Goal: Information Seeking & Learning: Learn about a topic

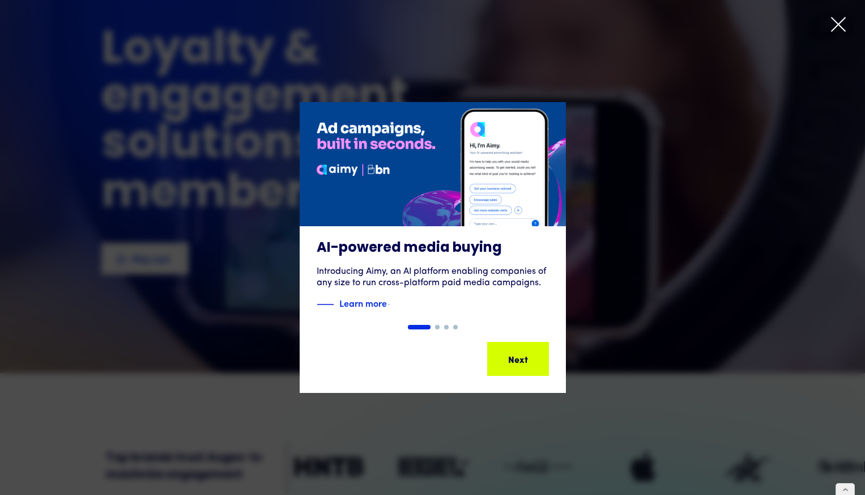
click at [840, 28] on icon at bounding box center [838, 24] width 17 height 17
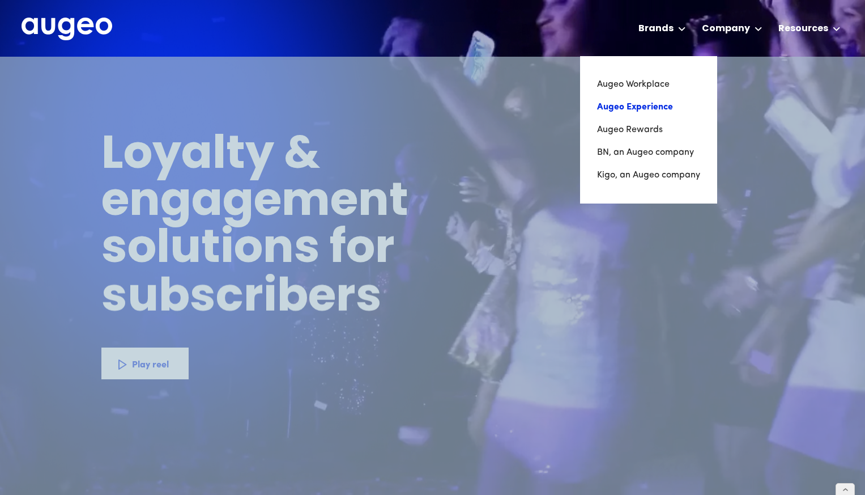
click at [627, 109] on link "Augeo Experience" at bounding box center [648, 107] width 103 height 23
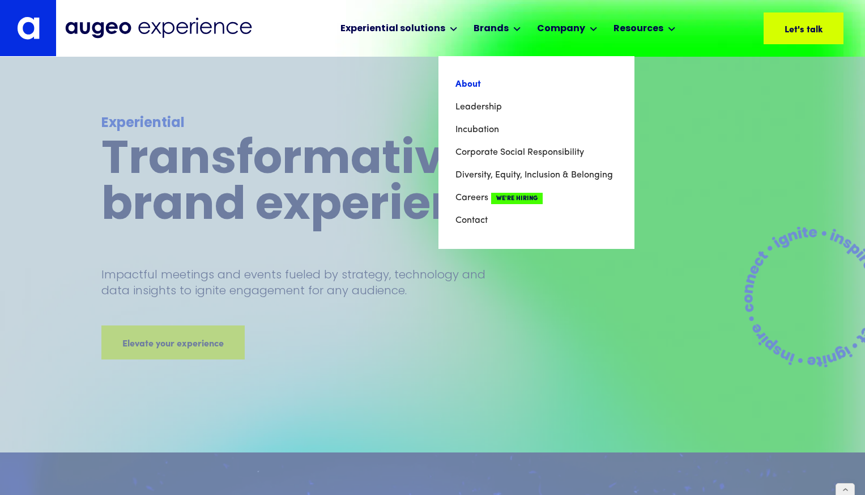
click at [470, 83] on link "About" at bounding box center [537, 84] width 162 height 23
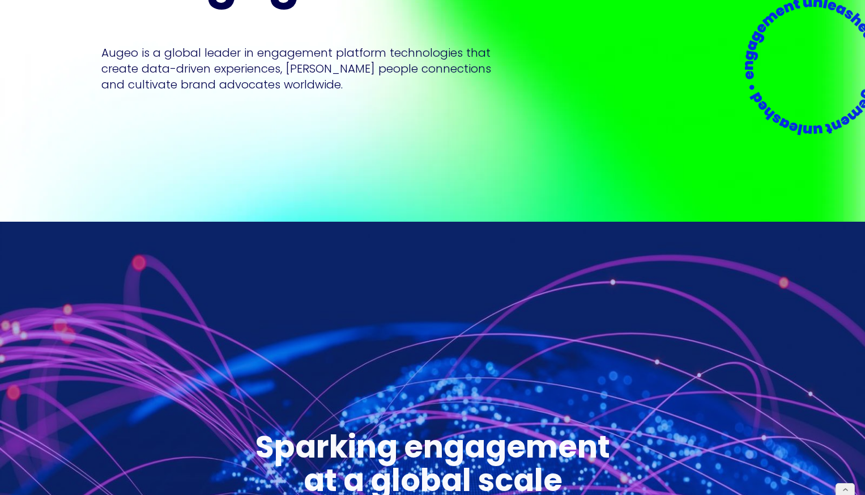
click at [648, 52] on div "We are Augeo Architects of loyalty & engagement Augeo is a global leader in eng…" at bounding box center [432, 24] width 663 height 396
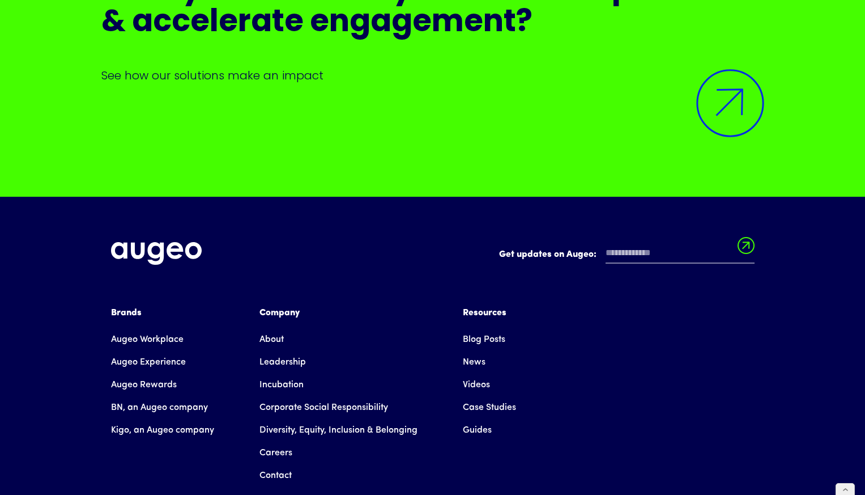
scroll to position [9266, 0]
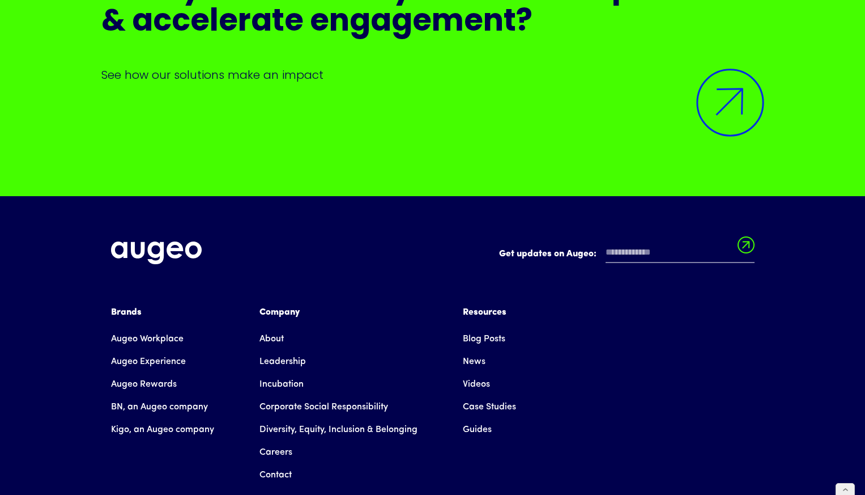
click at [283, 396] on link "Corporate Social Responsibility" at bounding box center [324, 407] width 129 height 23
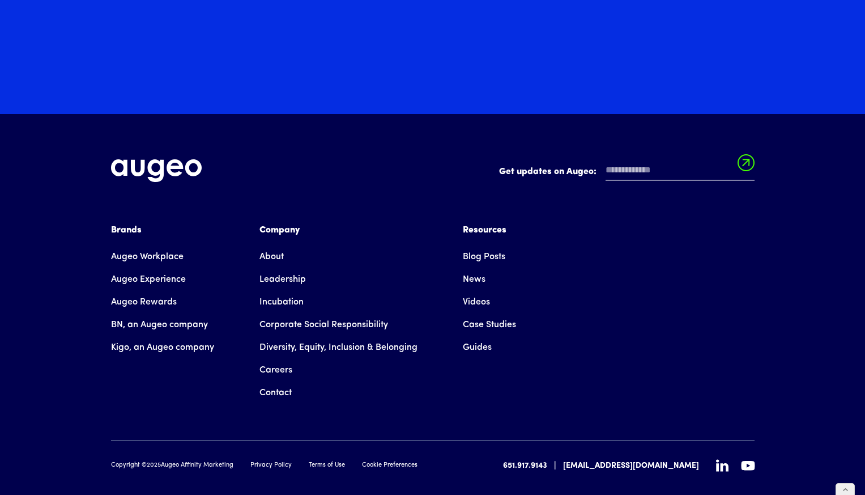
scroll to position [3900, 0]
click at [151, 290] on link "Augeo Rewards" at bounding box center [144, 301] width 66 height 23
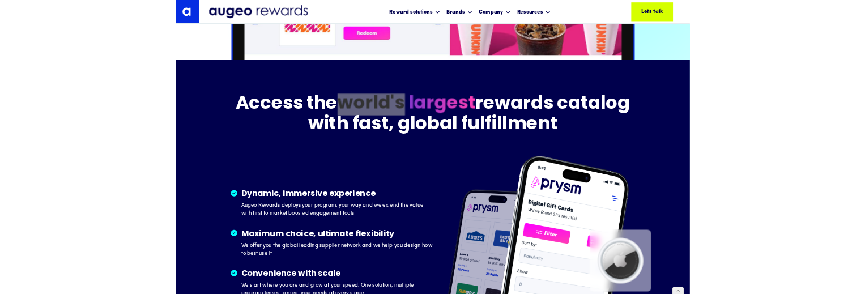
scroll to position [1440, 0]
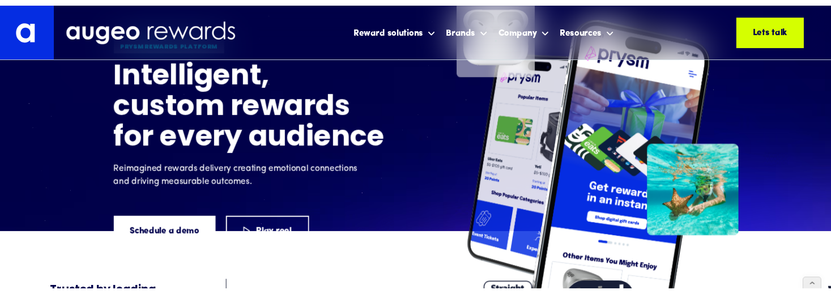
scroll to position [0, 0]
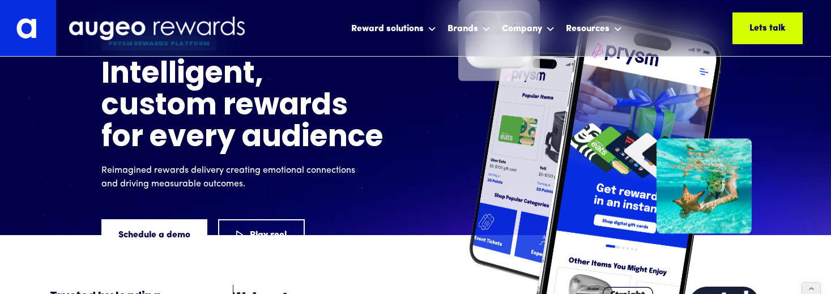
click at [37, 28] on img at bounding box center [28, 28] width 56 height 56
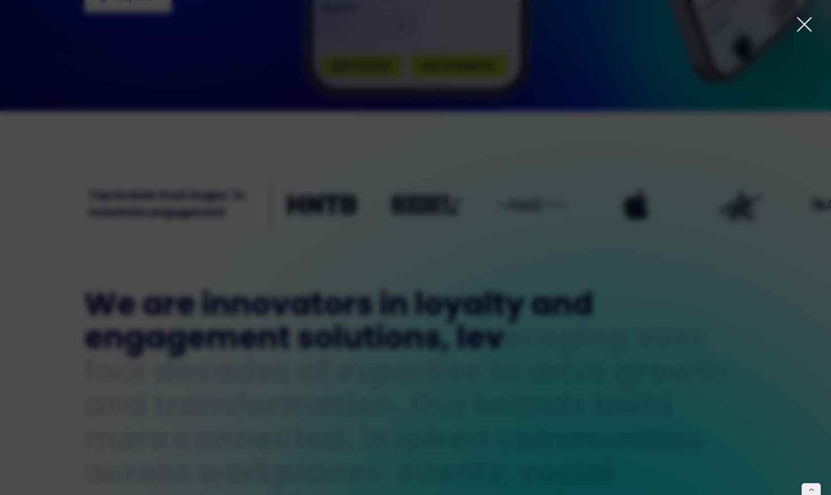
click at [806, 25] on icon at bounding box center [805, 25] width 14 height 14
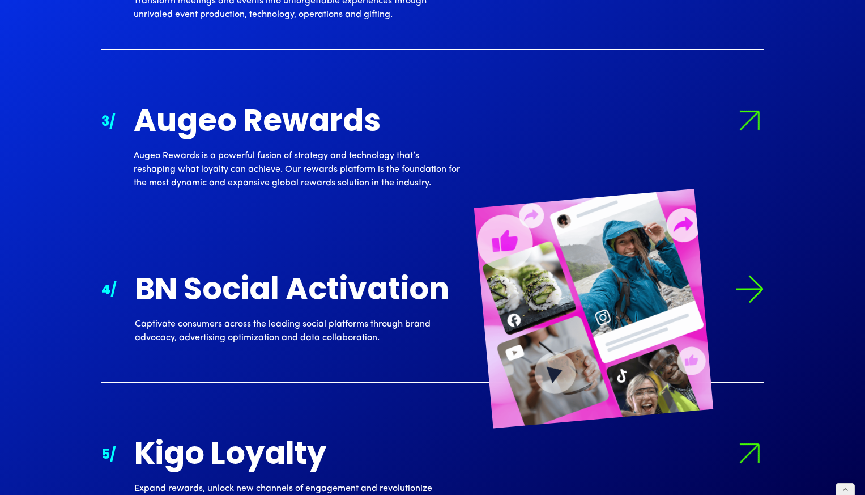
scroll to position [1401, 0]
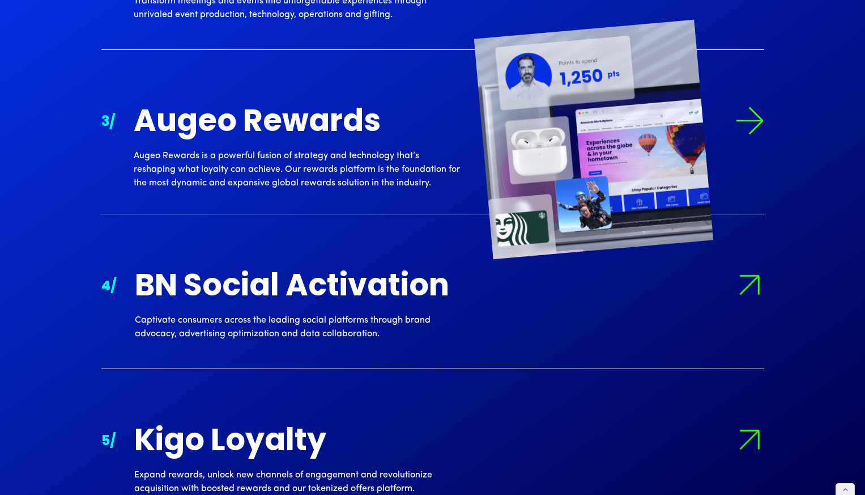
click at [311, 140] on div "Augeo Rewards" at bounding box center [297, 123] width 326 height 33
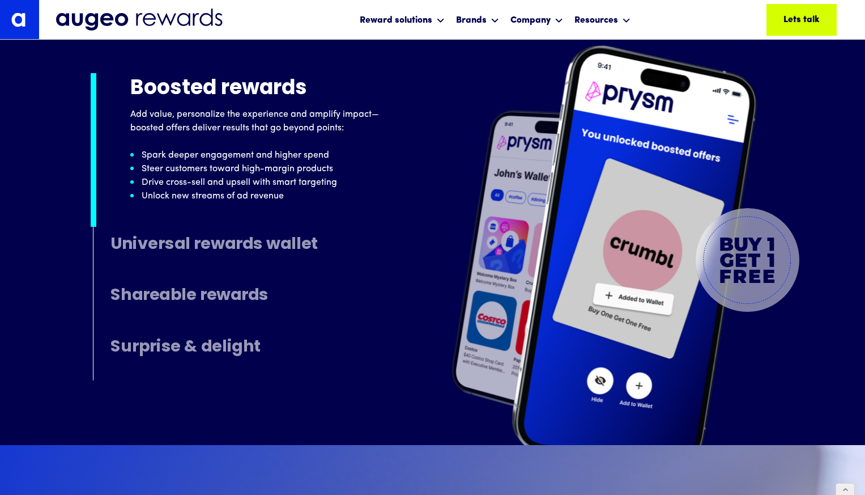
click at [302, 241] on h4 "Universal rewards wallet" at bounding box center [214, 245] width 207 height 18
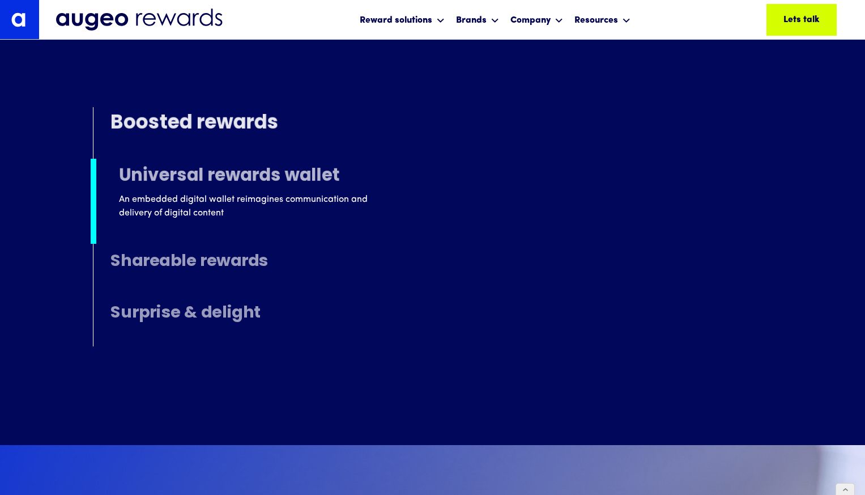
scroll to position [5984, 0]
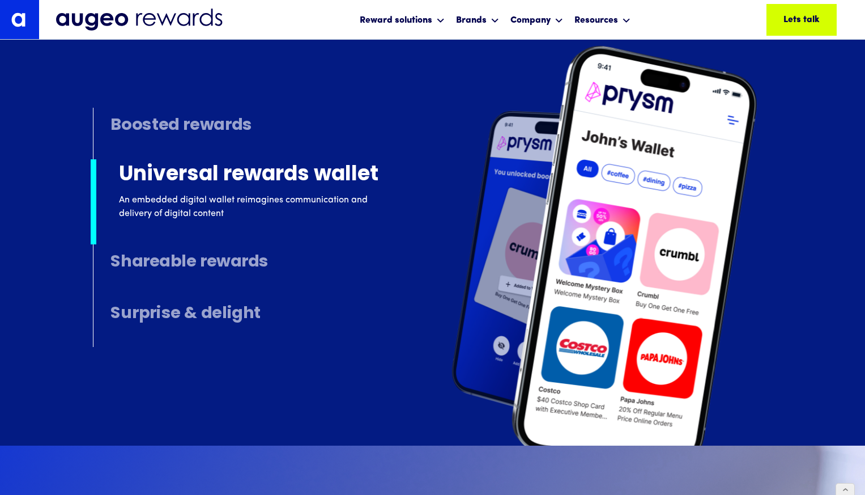
click at [203, 262] on h4 "Shareable rewards" at bounding box center [190, 263] width 158 height 18
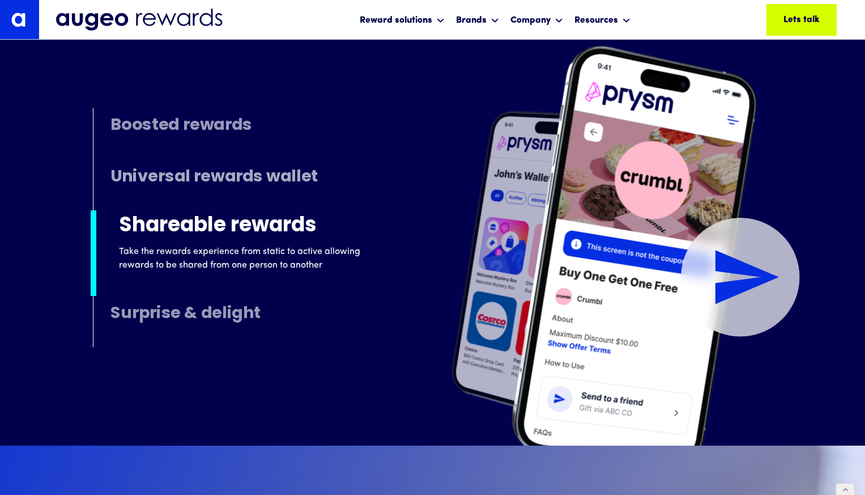
click at [203, 307] on h4 "Surprise & delight" at bounding box center [186, 314] width 150 height 18
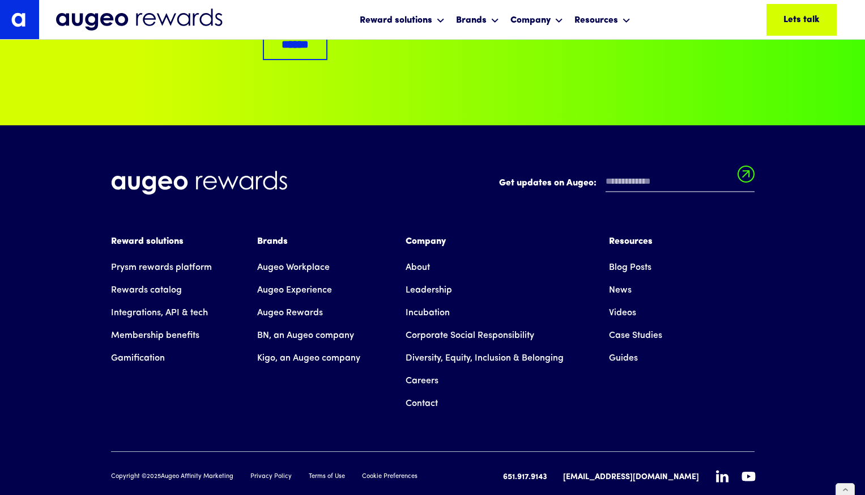
scroll to position [7803, 0]
